Goal: Check status: Check status

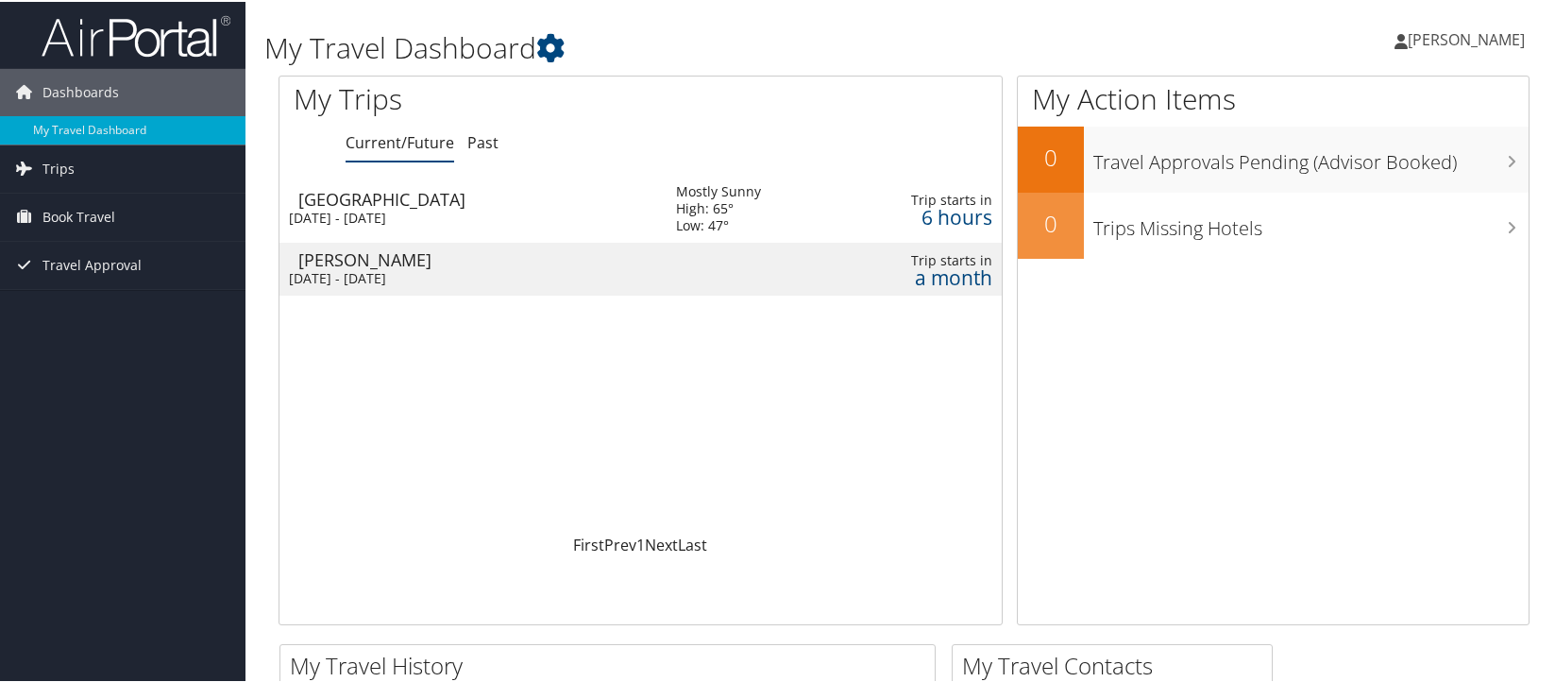
click at [389, 210] on div "Tue 7 Oct 2025 - Thu 9 Oct 2025" at bounding box center [468, 216] width 359 height 17
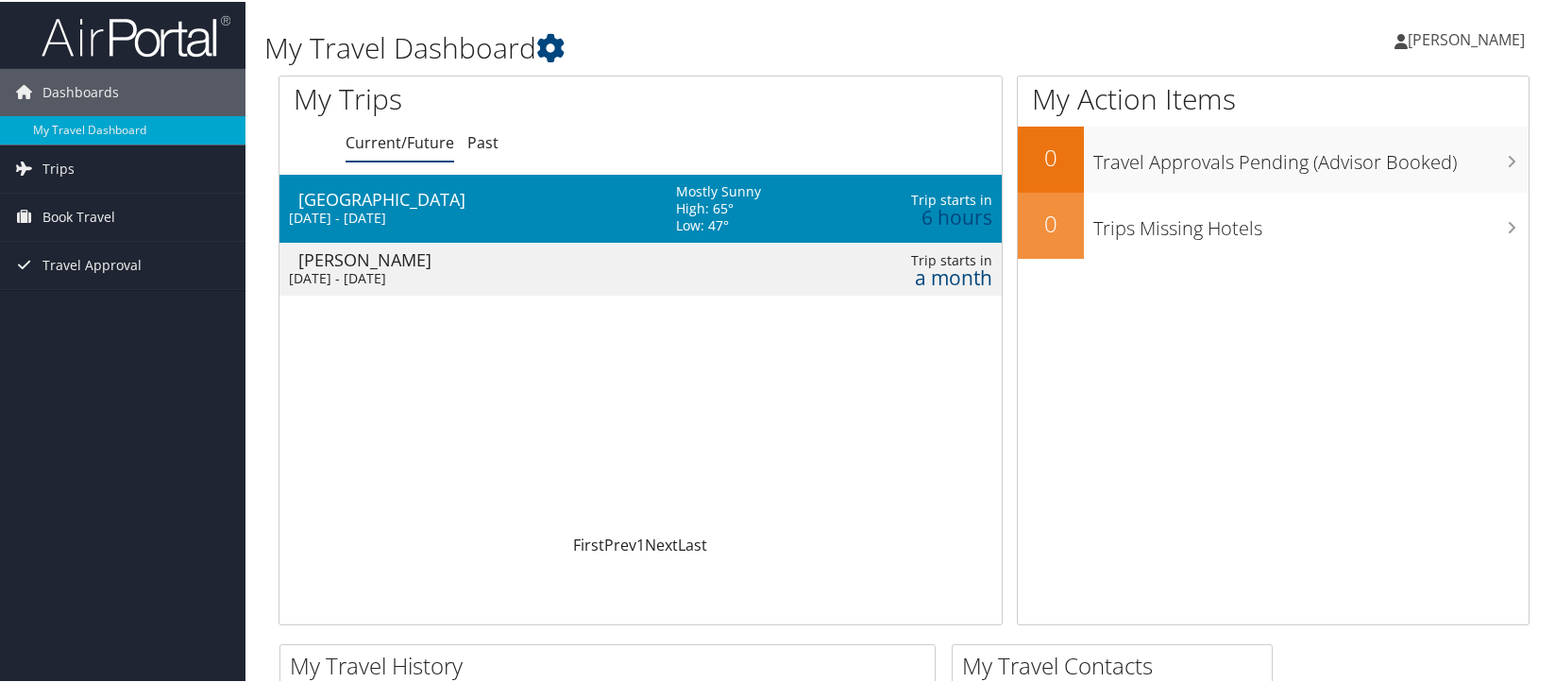
click at [389, 210] on div "Tue 7 Oct 2025 - Thu 9 Oct 2025" at bounding box center [468, 216] width 359 height 17
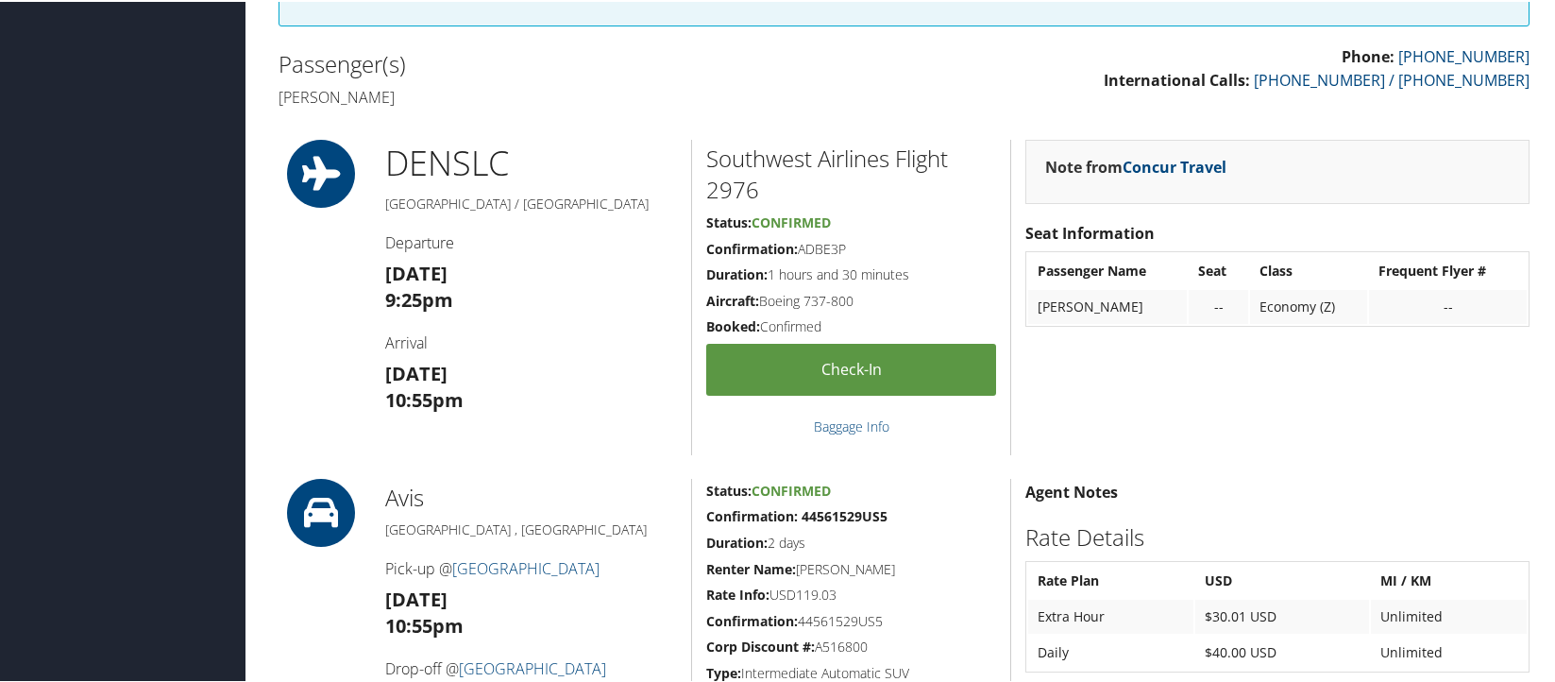
scroll to position [472, 0]
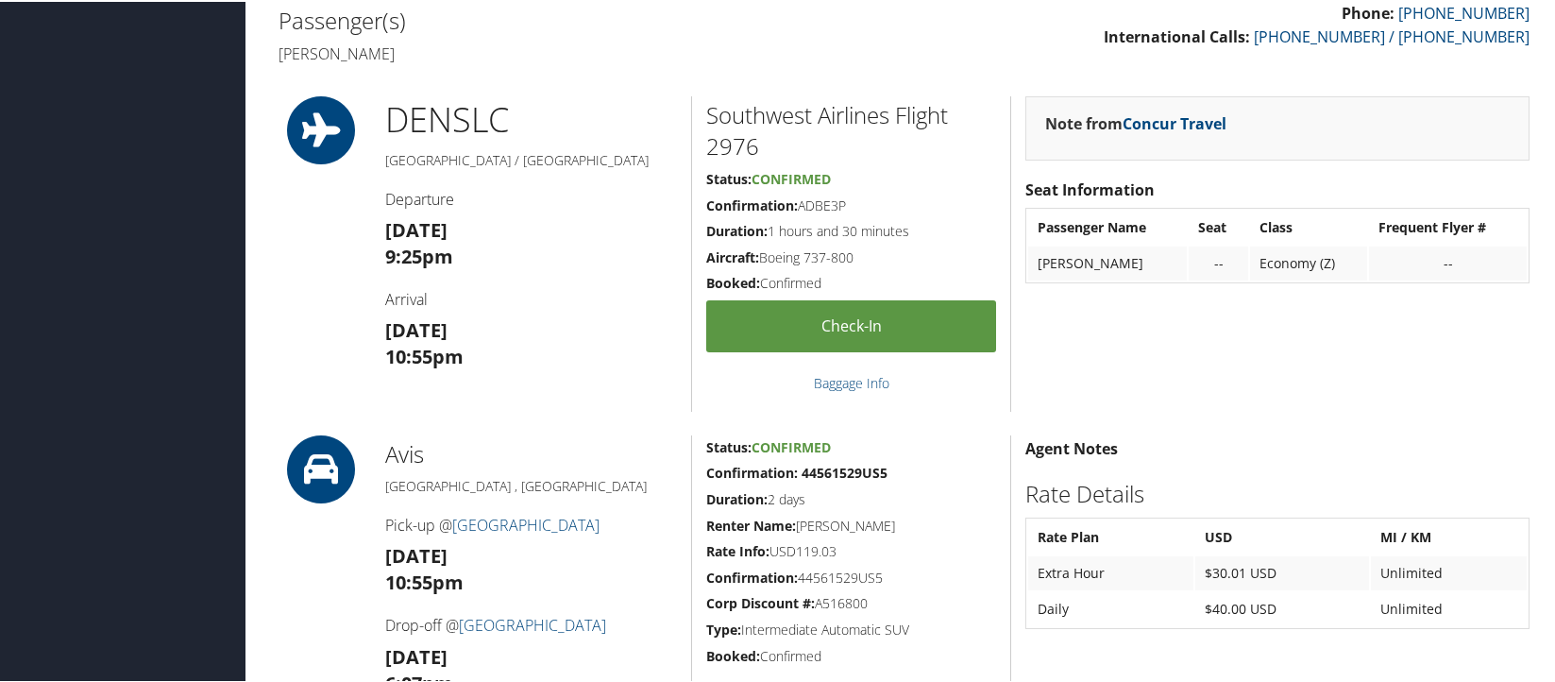
click at [787, 177] on span "Confirmed" at bounding box center [790, 177] width 79 height 18
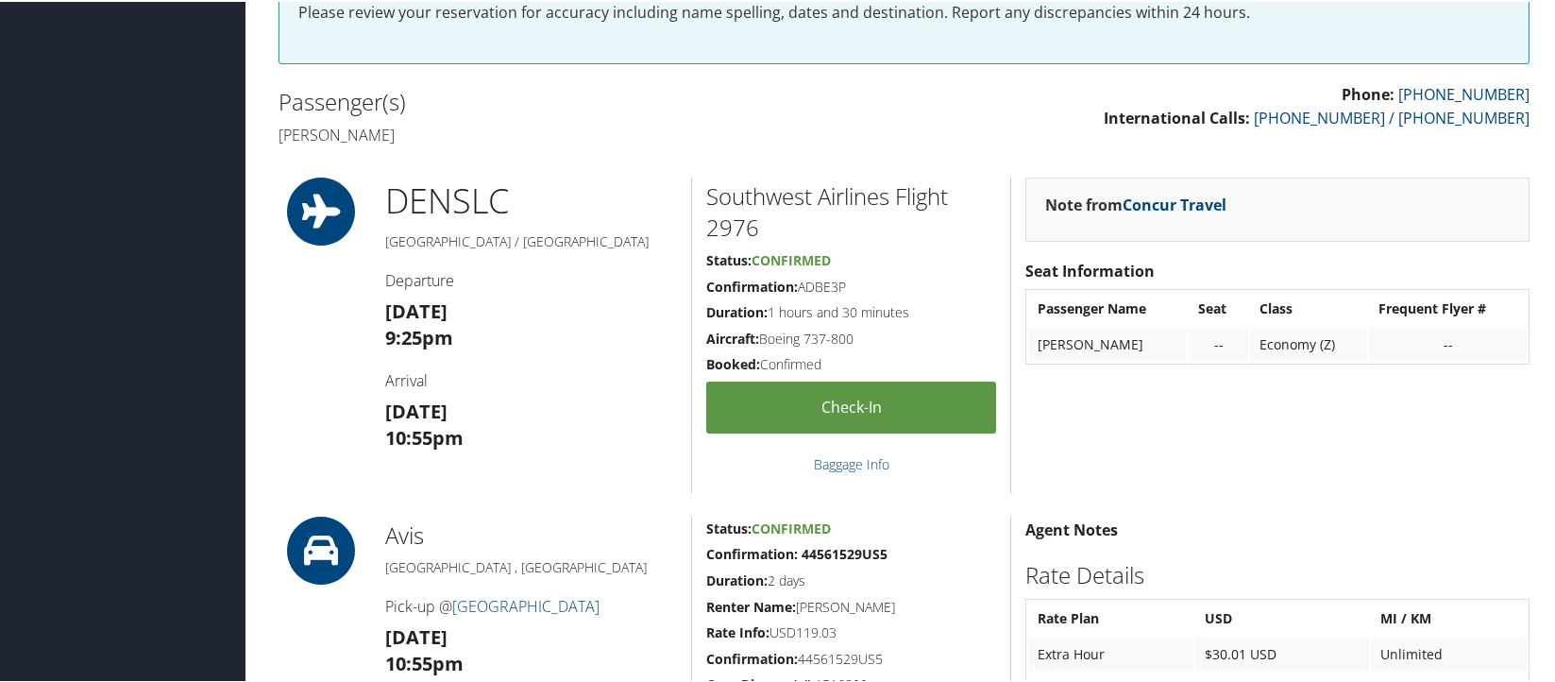
scroll to position [399, 0]
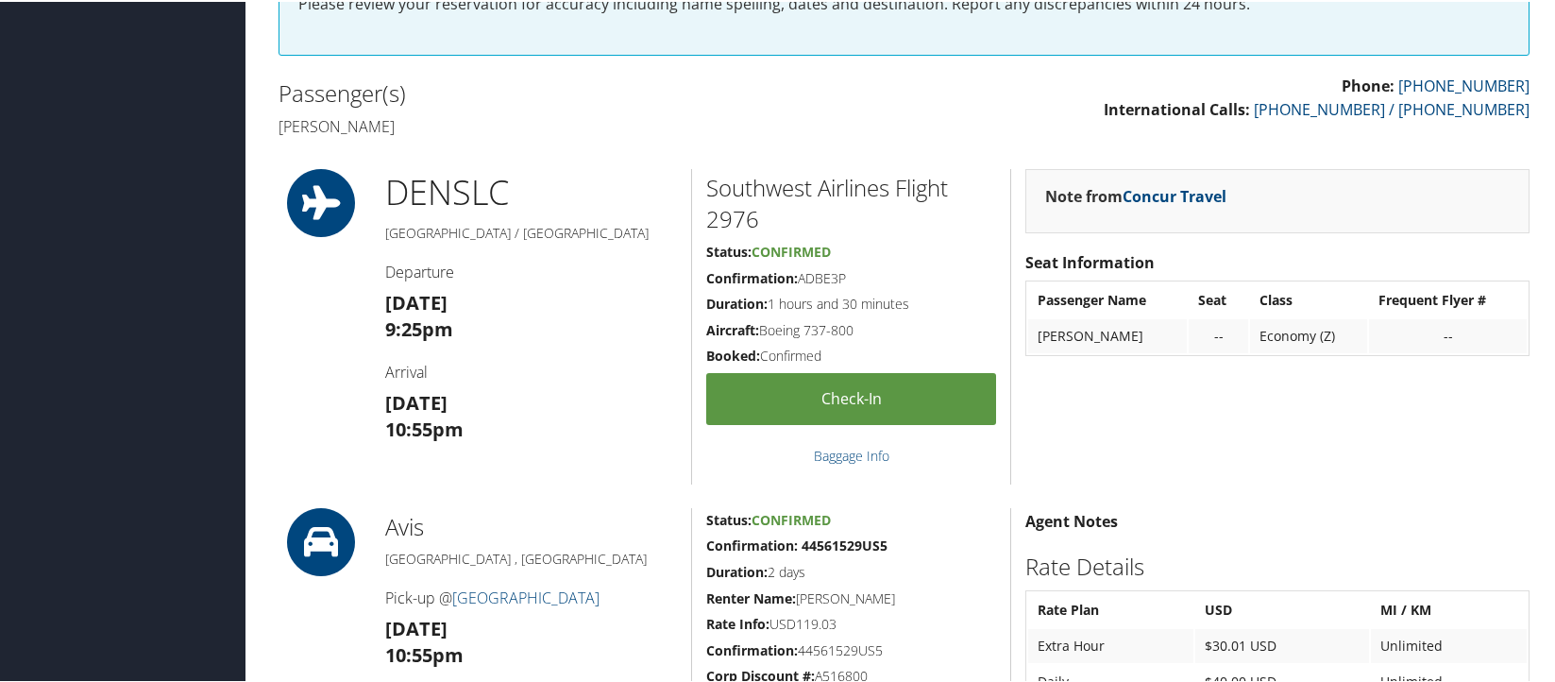
click at [329, 199] on icon at bounding box center [321, 201] width 85 height 68
click at [428, 197] on h1 "DEN SLC" at bounding box center [531, 190] width 292 height 47
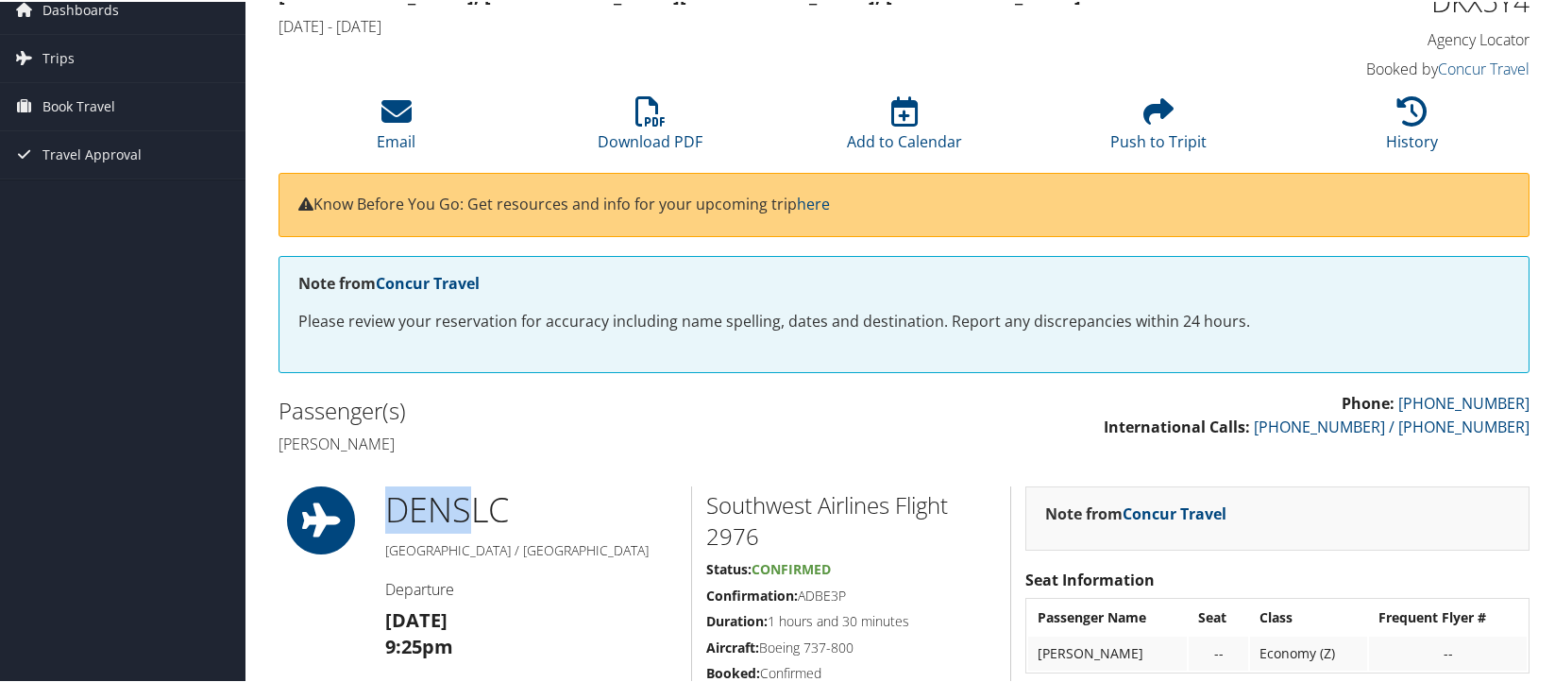
scroll to position [0, 0]
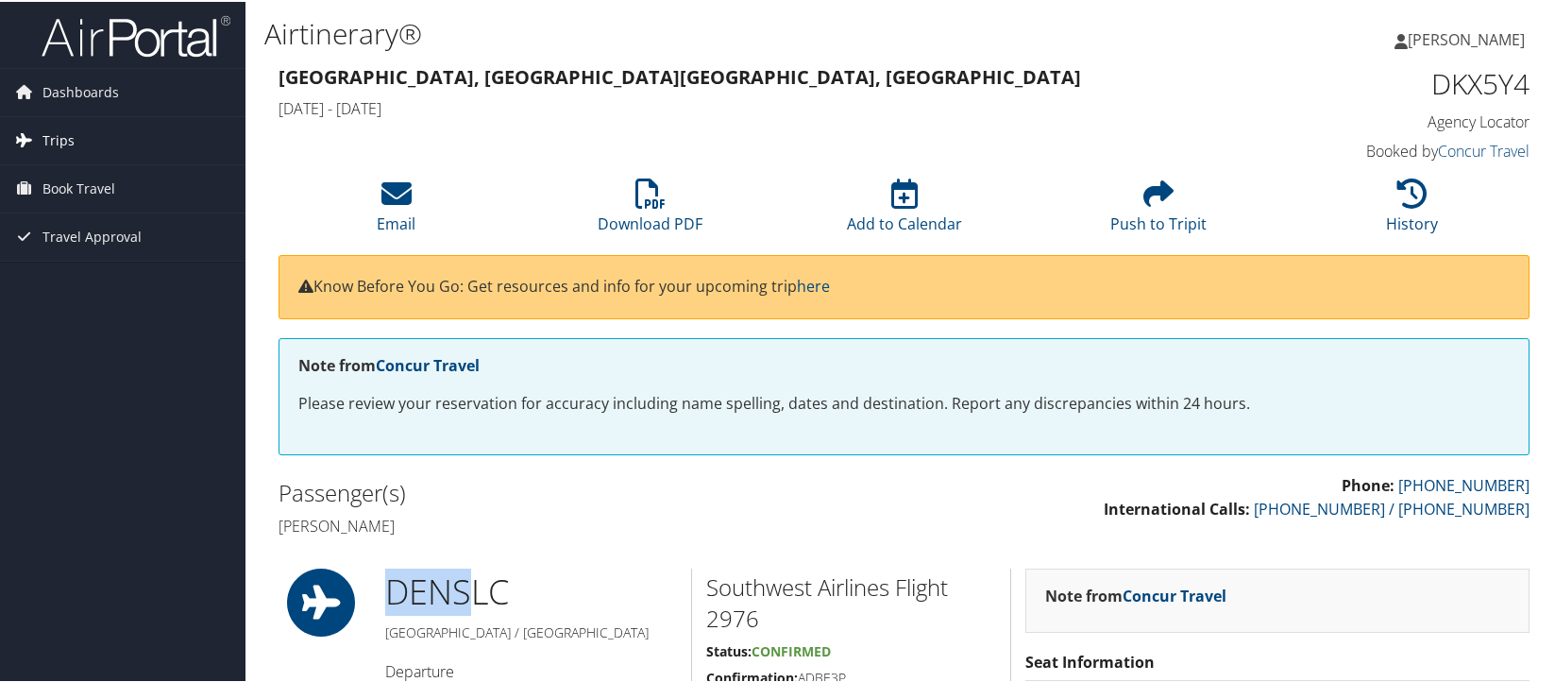
click at [64, 137] on span "Trips" at bounding box center [58, 138] width 32 height 47
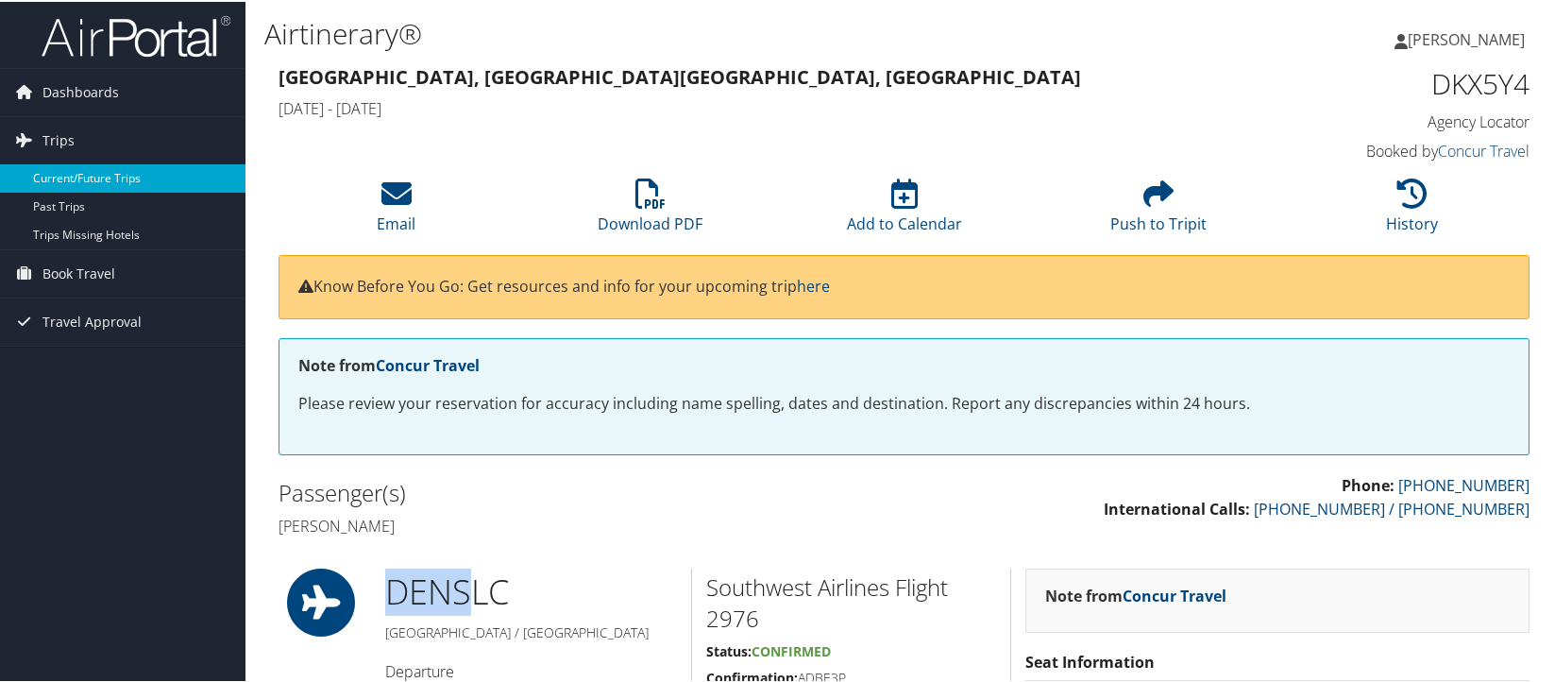
click at [85, 175] on link "Current/Future Trips" at bounding box center [122, 176] width 245 height 28
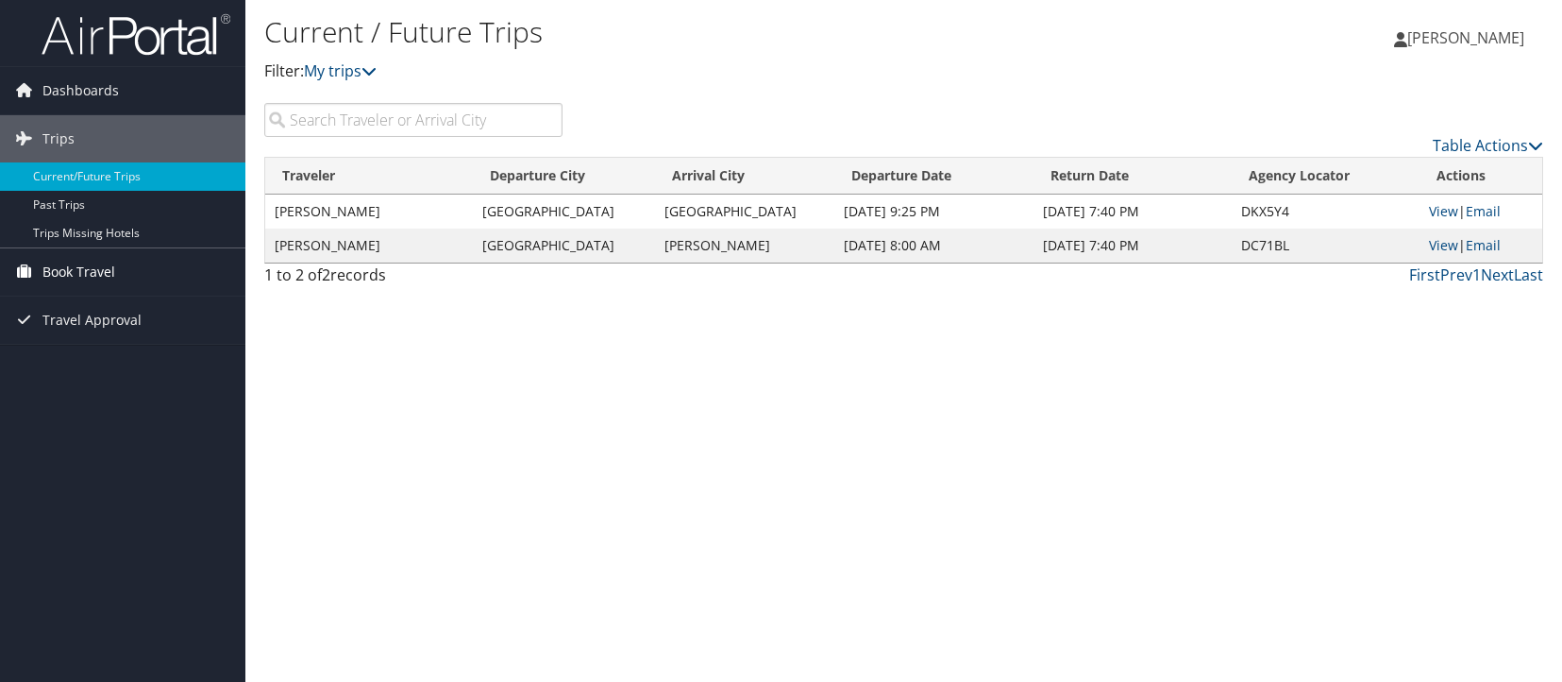
click at [69, 269] on span "Book Travel" at bounding box center [78, 271] width 73 height 47
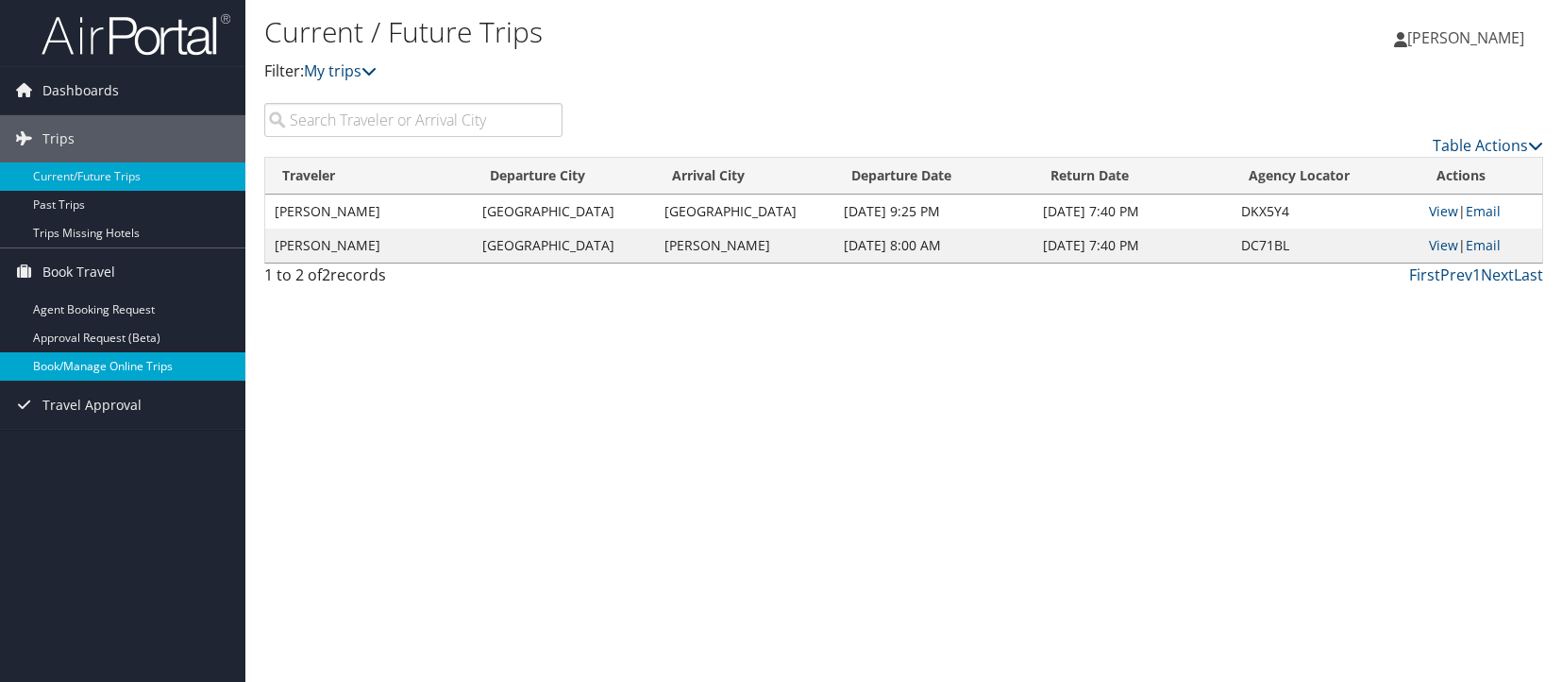
click at [93, 371] on link "Book/Manage Online Trips" at bounding box center [122, 366] width 245 height 28
